Goal: Task Accomplishment & Management: Complete application form

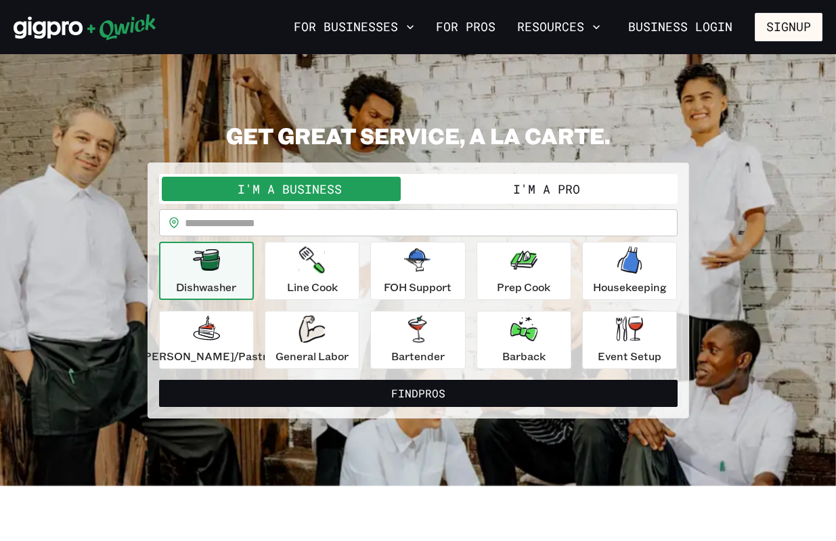
click at [359, 176] on div "I'm a Business I'm a Pro" at bounding box center [418, 189] width 518 height 30
click at [361, 184] on button "I'm a Business" at bounding box center [290, 189] width 257 height 24
click at [295, 180] on button "I'm a Business" at bounding box center [290, 189] width 257 height 24
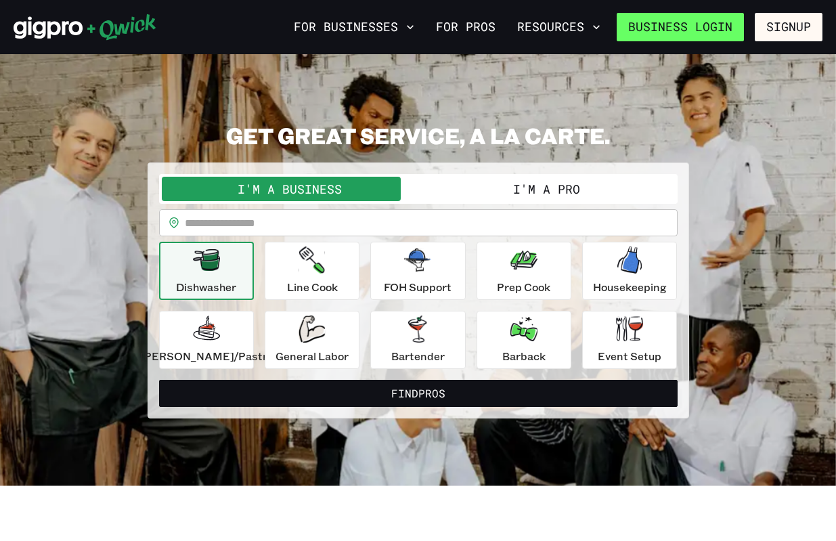
click at [642, 29] on link "Business Login" at bounding box center [680, 27] width 127 height 28
click at [221, 190] on button "I'm a Business" at bounding box center [290, 189] width 257 height 24
click at [224, 181] on button "I'm a Business" at bounding box center [290, 189] width 257 height 24
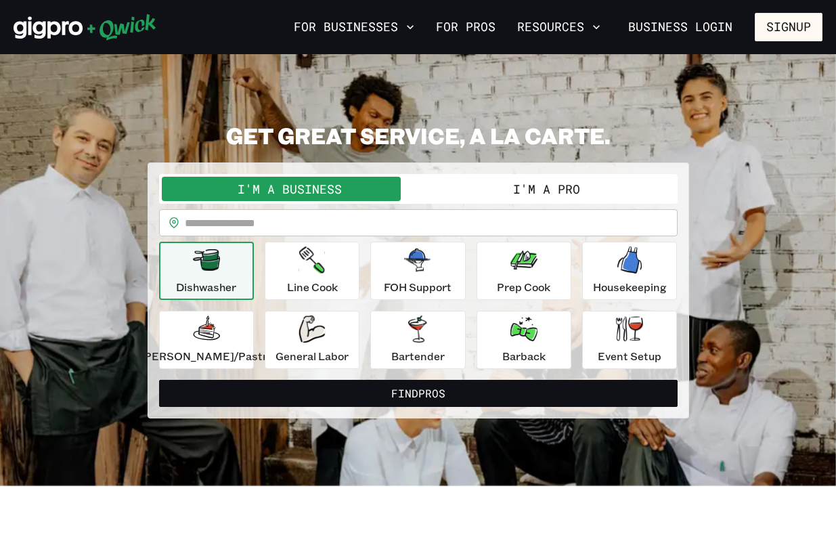
click at [286, 194] on button "I'm a Business" at bounding box center [290, 189] width 257 height 24
click at [236, 272] on div "Dishwasher" at bounding box center [206, 270] width 60 height 49
click at [370, 27] on button "For Businesses" at bounding box center [353, 27] width 131 height 23
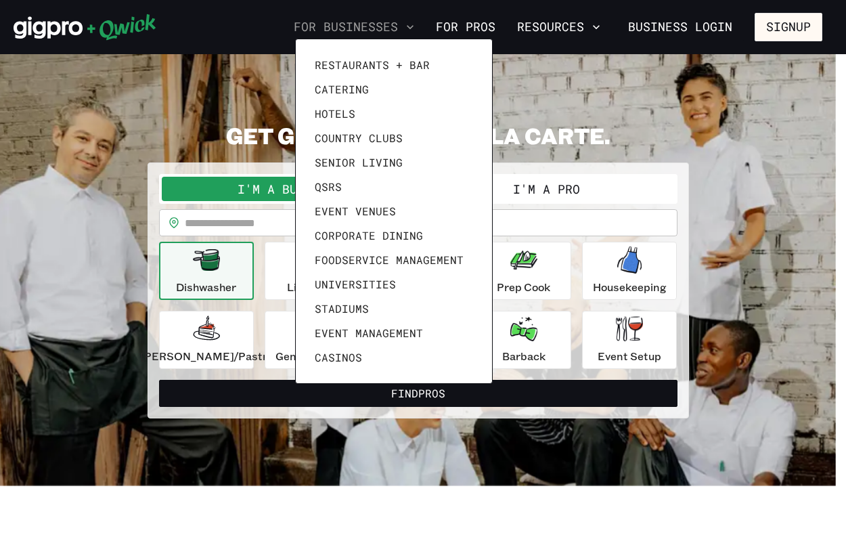
click at [370, 27] on div at bounding box center [423, 270] width 846 height 541
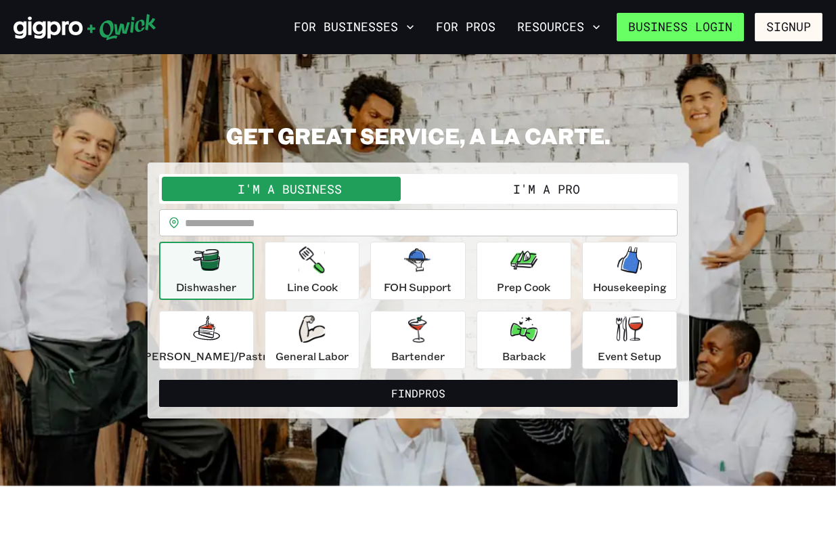
click at [663, 28] on link "Business Login" at bounding box center [680, 27] width 127 height 28
